Goal: Manage account settings

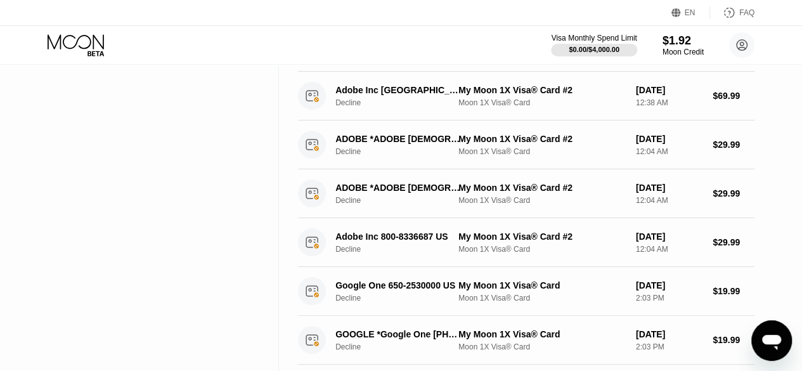
scroll to position [616, 0]
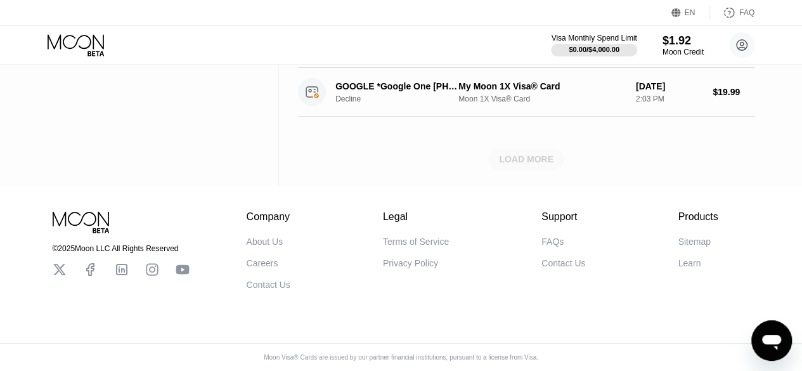
click at [525, 153] on div "LOAD MORE" at bounding box center [526, 158] width 55 height 11
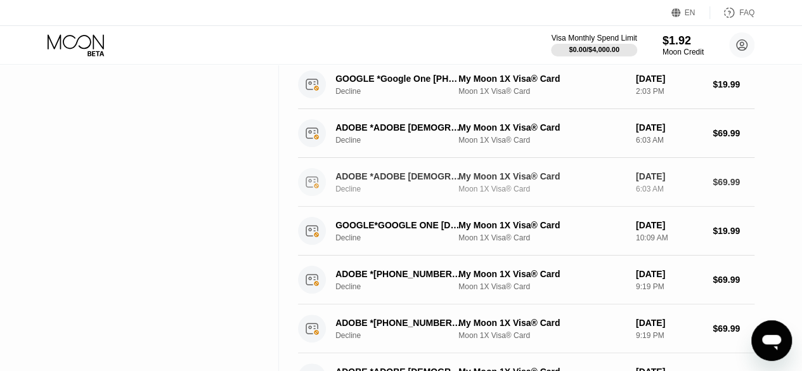
scroll to position [1200, 0]
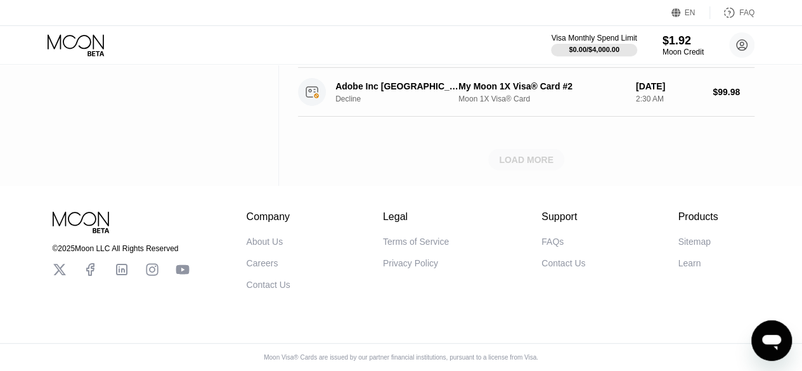
click at [514, 153] on div "LOAD MORE" at bounding box center [526, 158] width 55 height 11
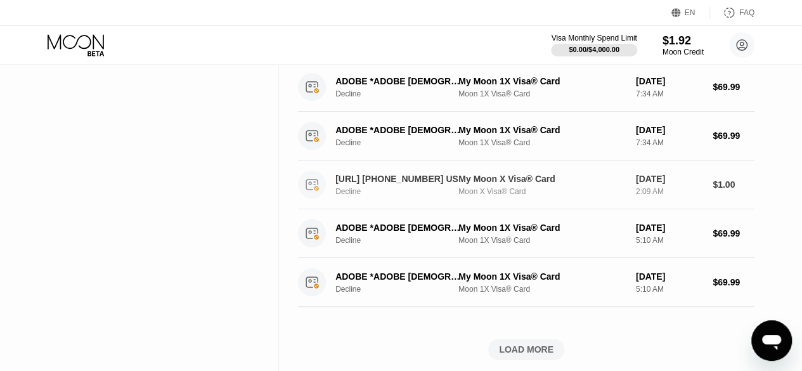
scroll to position [1783, 0]
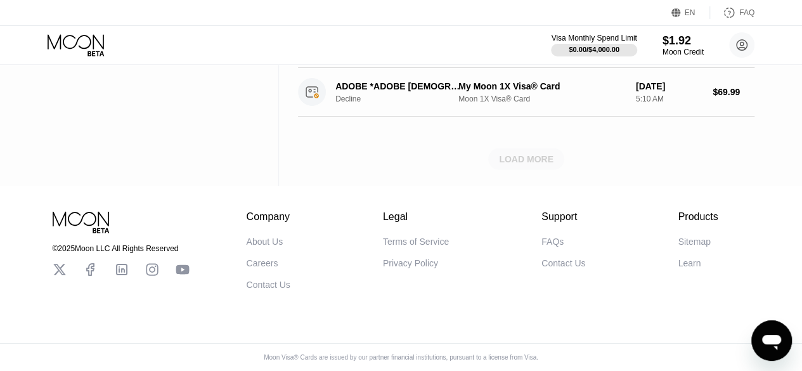
click at [542, 153] on div "LOAD MORE" at bounding box center [526, 158] width 55 height 11
click at [535, 155] on div "LOAD MORE" at bounding box center [526, 160] width 55 height 11
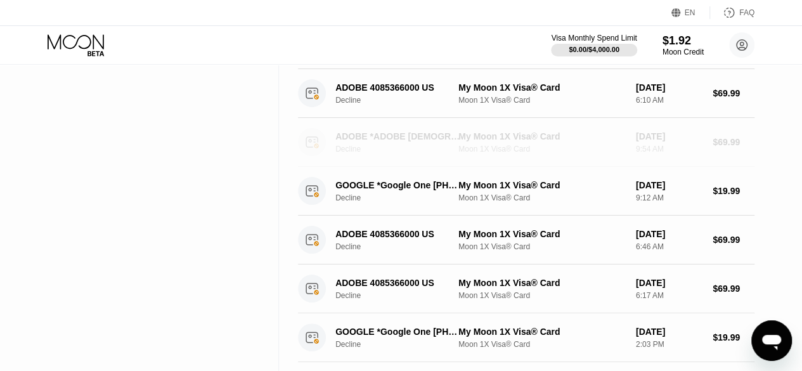
drag, startPoint x: 535, startPoint y: 146, endPoint x: 503, endPoint y: 124, distance: 39.6
click at [503, 124] on div "ADOBE *ADOBE SAN [PERSON_NAME] [GEOGRAPHIC_DATA] Decline My Moon 1X Visa® Card …" at bounding box center [526, 142] width 457 height 49
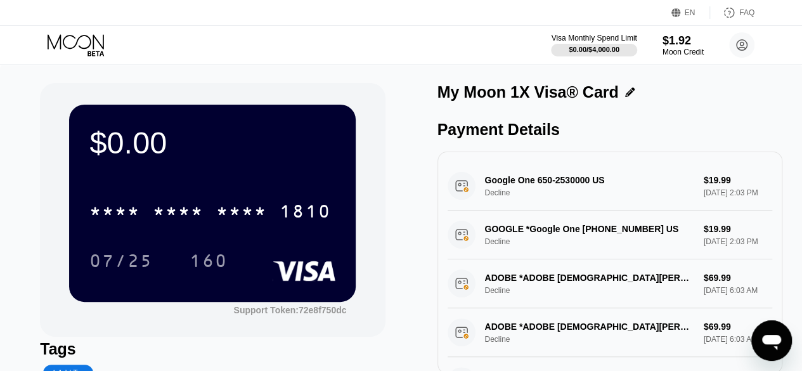
click at [503, 124] on div "Payment Details" at bounding box center [610, 129] width 345 height 18
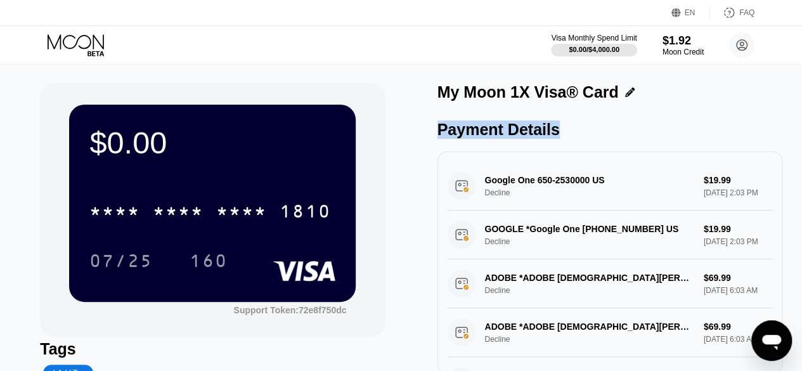
click at [503, 124] on div "Payment Details" at bounding box center [610, 129] width 345 height 18
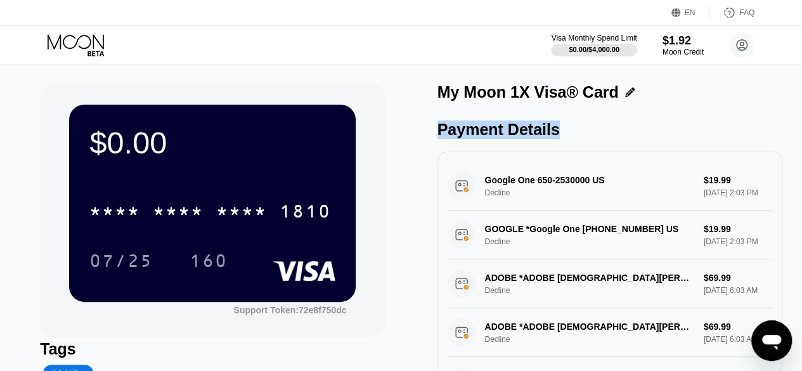
click at [503, 124] on div "Payment Details" at bounding box center [610, 129] width 345 height 18
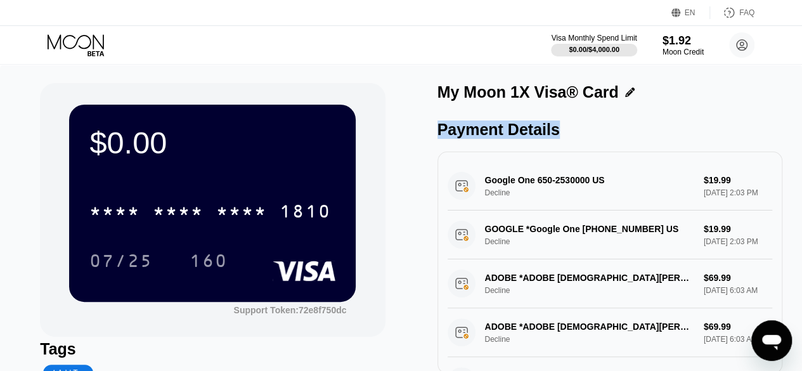
click at [503, 124] on div "Payment Details" at bounding box center [610, 129] width 345 height 18
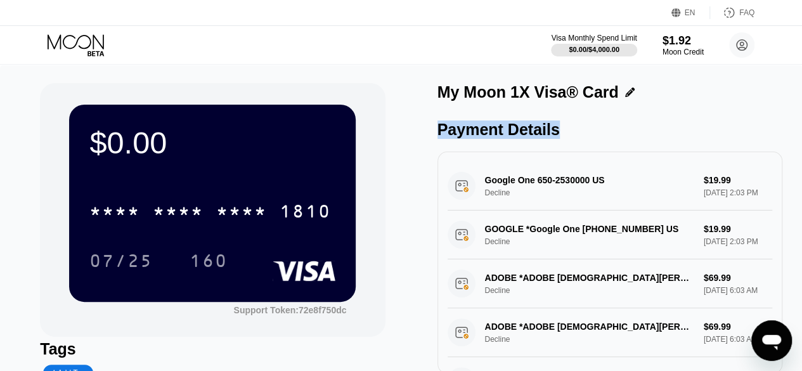
click at [503, 124] on div "Payment Details" at bounding box center [610, 129] width 345 height 18
